Goal: Find specific page/section: Find specific page/section

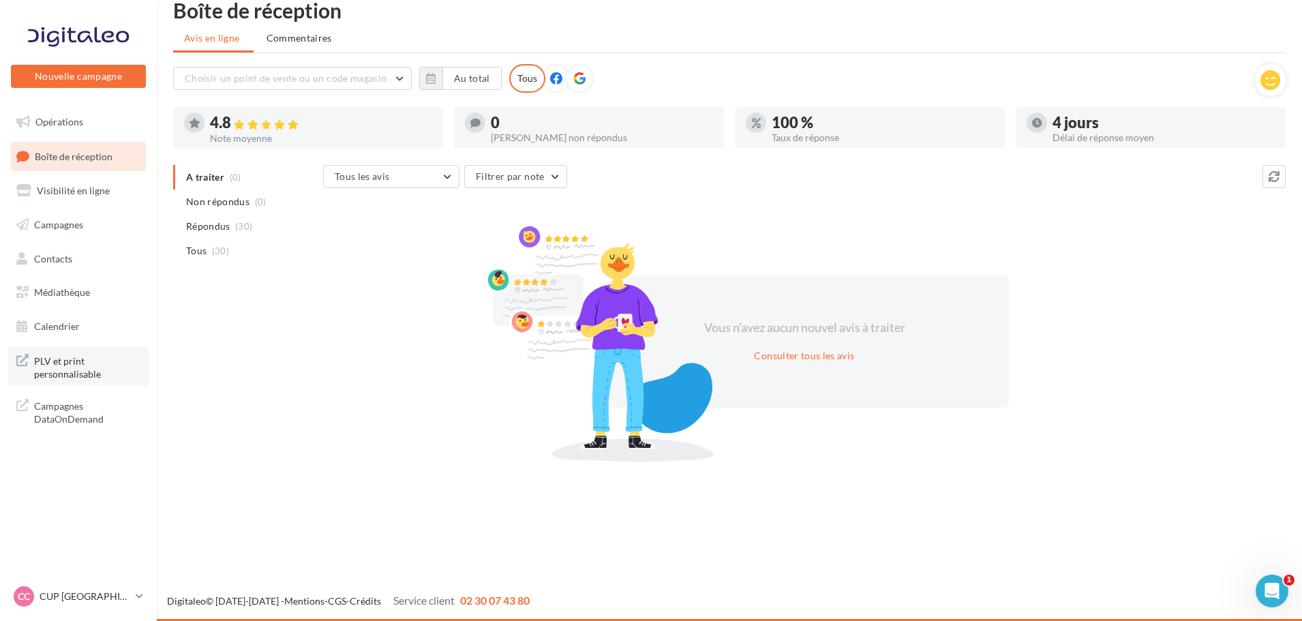
click at [48, 363] on span "PLV et print personnalisable" at bounding box center [87, 366] width 106 height 29
click at [63, 128] on link "Opérations" at bounding box center [78, 122] width 140 height 29
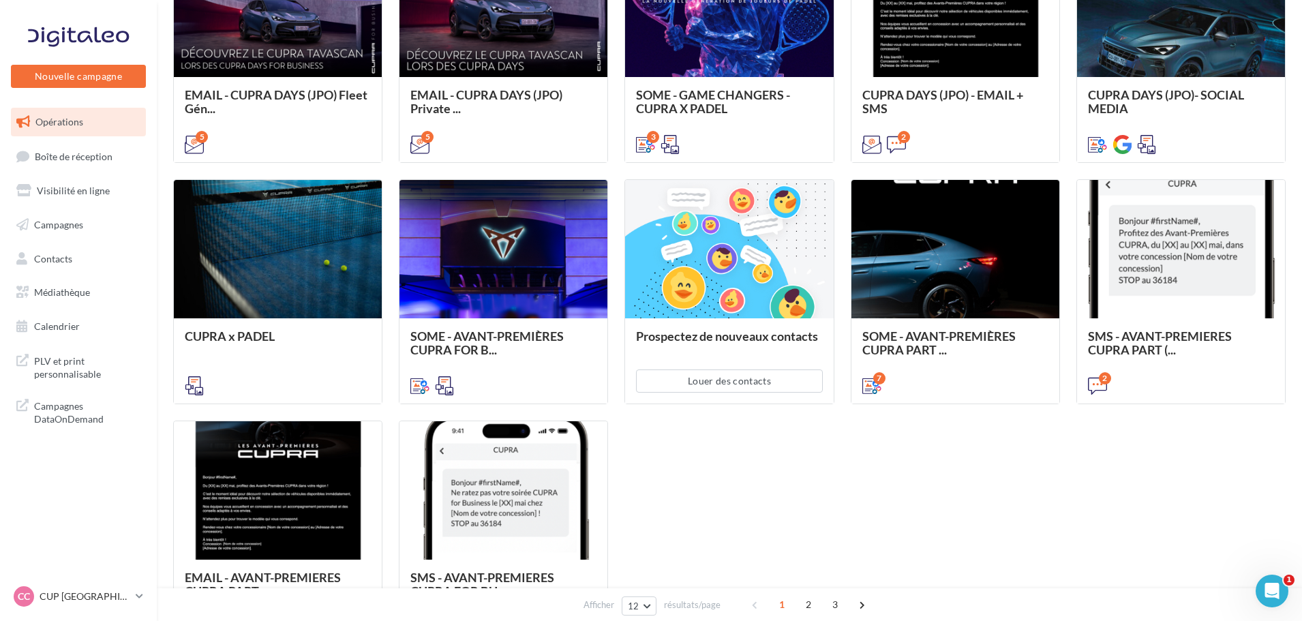
scroll to position [640, 0]
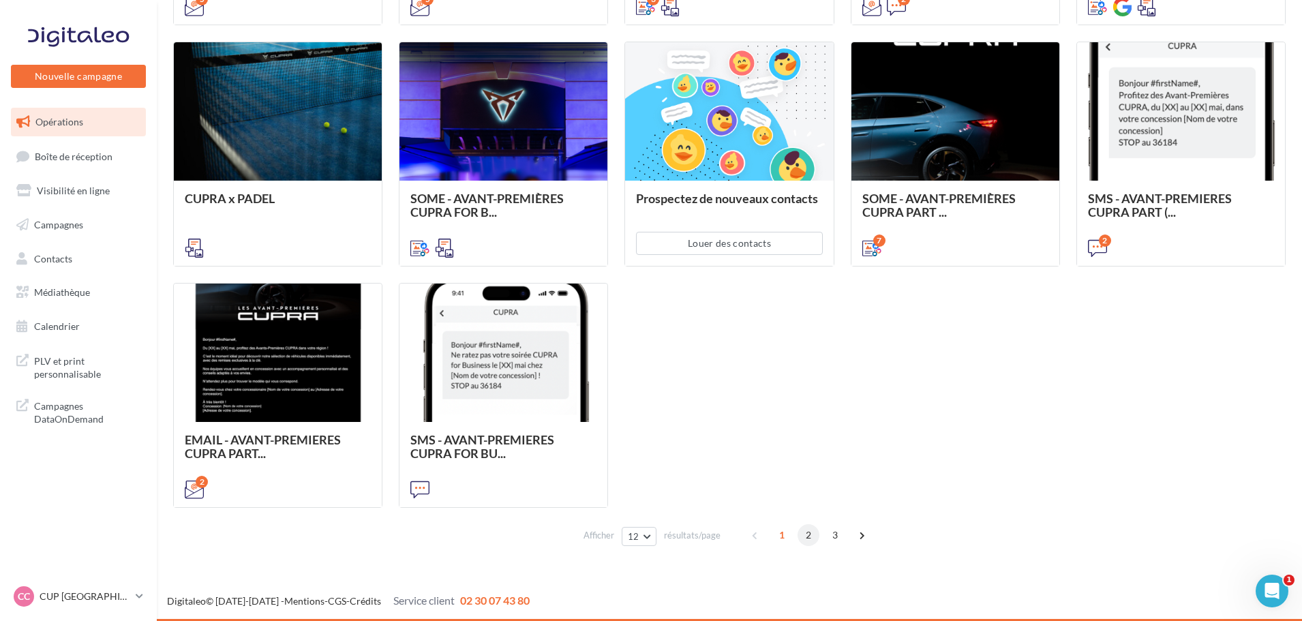
click at [811, 541] on span "2" at bounding box center [809, 535] width 22 height 22
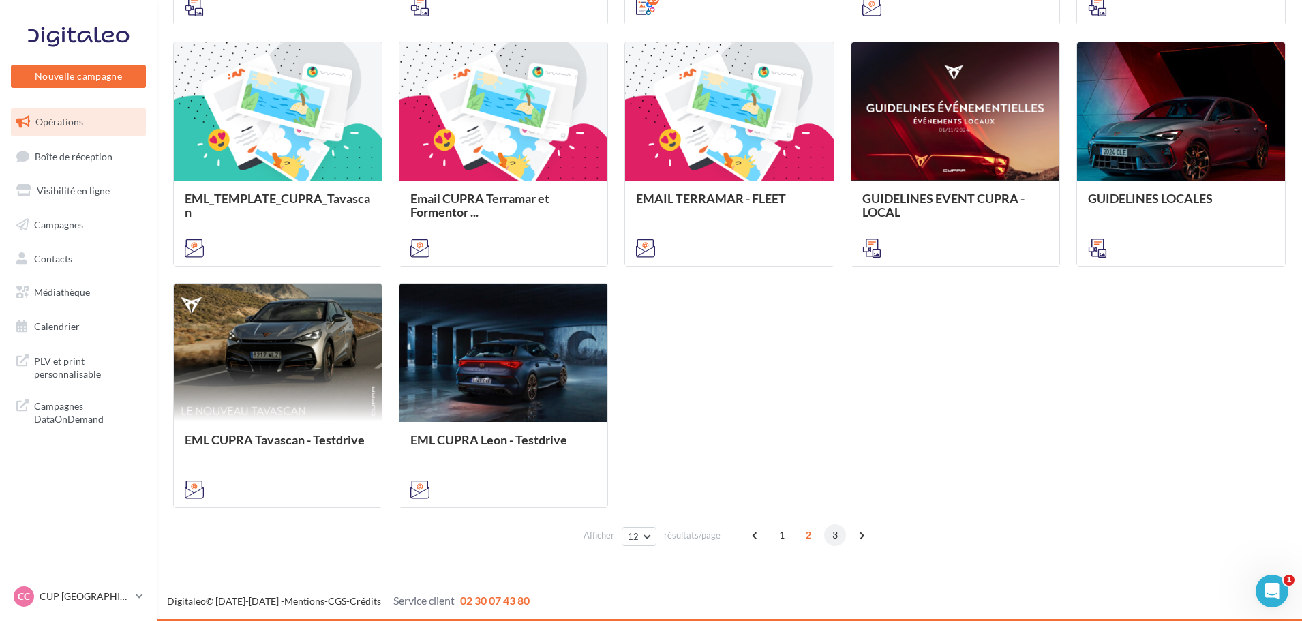
click at [840, 538] on span "3" at bounding box center [835, 535] width 22 height 22
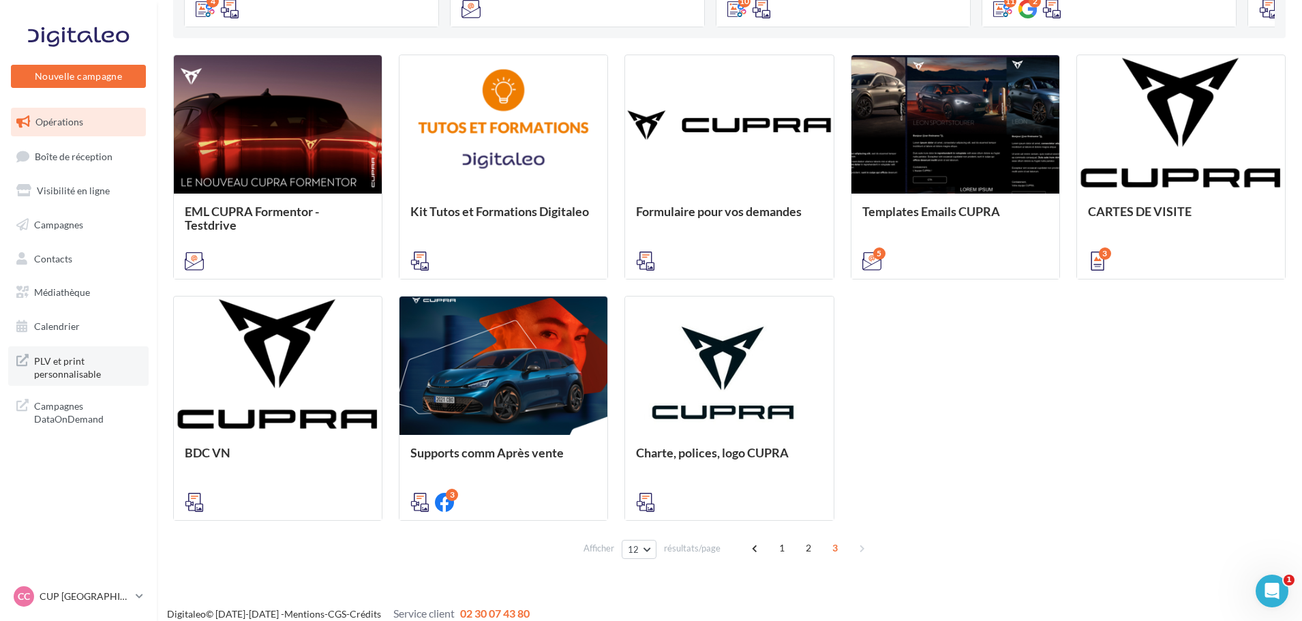
click at [66, 359] on span "PLV et print personnalisable" at bounding box center [87, 366] width 106 height 29
